Goal: Navigation & Orientation: Find specific page/section

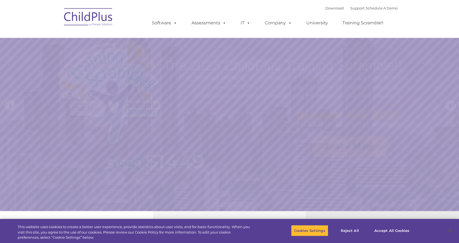
select select "MEDIUM"
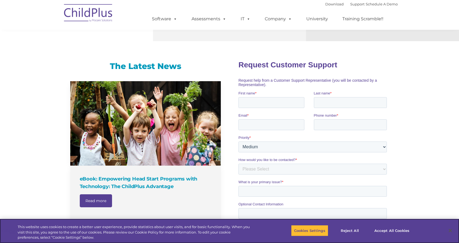
scroll to position [311, 0]
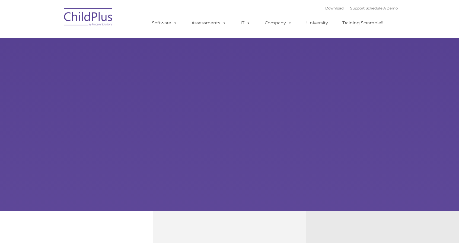
type input ""
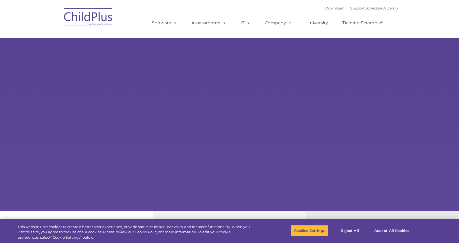
select select "MEDIUM"
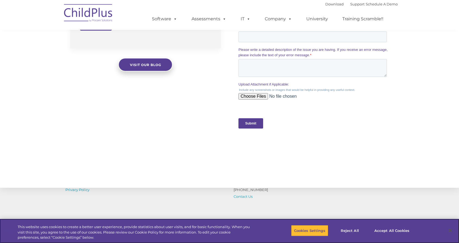
scroll to position [548, 0]
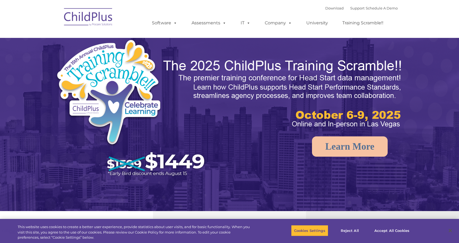
select select "MEDIUM"
click at [326, 8] on link "Download" at bounding box center [334, 8] width 18 height 4
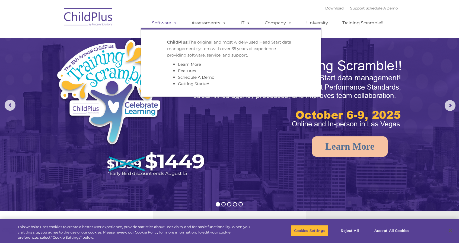
click at [162, 23] on link "Software" at bounding box center [164, 23] width 36 height 11
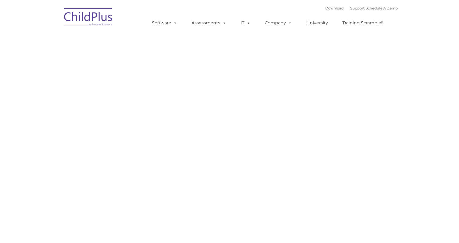
type input ""
